Goal: Transaction & Acquisition: Purchase product/service

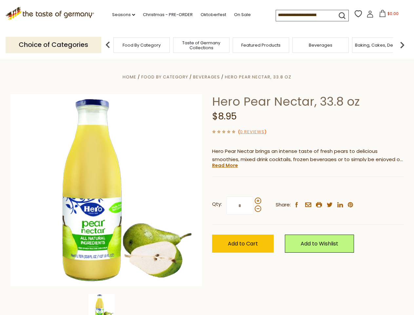
click at [207, 158] on div "Home Food By Category [GEOGRAPHIC_DATA] Hero Pear Nectar, 33.8 oz Hero Pear Nec…" at bounding box center [208, 199] width 404 height 253
click at [121, 15] on link "Seasons dropdown_arrow" at bounding box center [123, 14] width 23 height 7
click at [388, 15] on span "$0.00" at bounding box center [393, 14] width 11 height 6
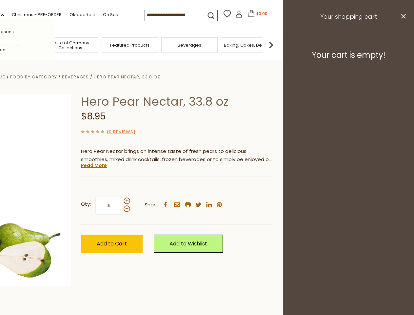
click at [55, 45] on div "All Seasons Recipes Game Day [DATE] [DATE] [DATE][PERSON_NAME] [DATE] Springfes…" at bounding box center [18, 157] width 74 height 278
click at [278, 45] on img at bounding box center [271, 44] width 13 height 13
click at [207, 187] on div "Qty: * Share: facebook email printer twitter linkedin pinterest" at bounding box center [177, 206] width 192 height 38
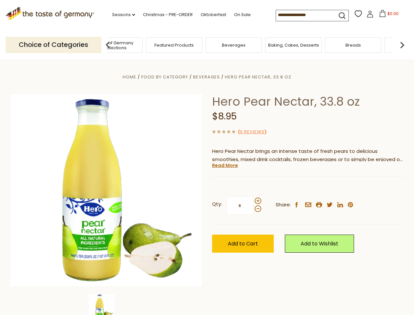
click at [106, 305] on img at bounding box center [102, 307] width 26 height 26
click at [225, 165] on link "Read More" at bounding box center [225, 165] width 26 height 7
click at [258, 190] on p "Hero Nectars are the ultimate addition to any breakfast buffet, cocktail bar, s…" at bounding box center [308, 186] width 192 height 8
